Goal: Task Accomplishment & Management: Manage account settings

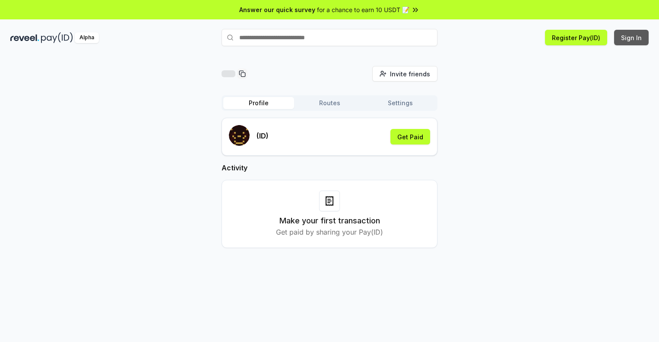
click at [631, 38] on button "Sign In" at bounding box center [631, 38] width 35 height 16
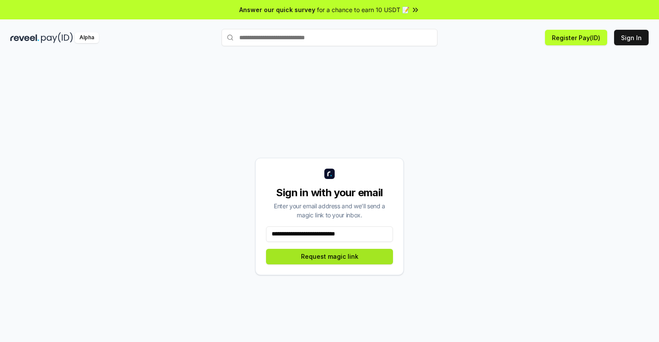
type input "**********"
click at [329, 256] on button "Request magic link" at bounding box center [329, 257] width 127 height 16
